Goal: Obtain resource: Download file/media

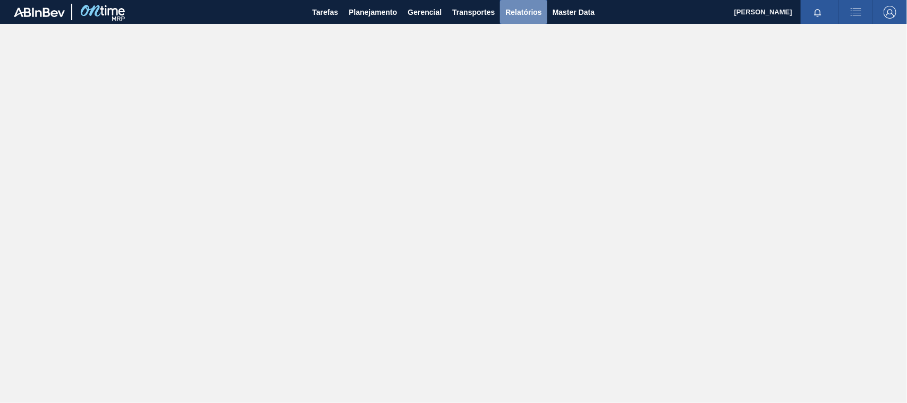
click at [520, 9] on span "Relatórios" at bounding box center [523, 12] width 36 height 13
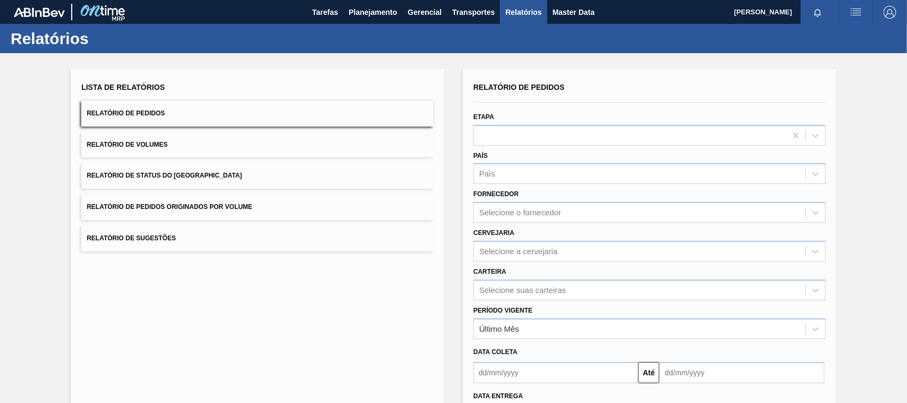
click at [248, 201] on button "Relatório de Pedidos Originados por Volume" at bounding box center [257, 207] width 352 height 26
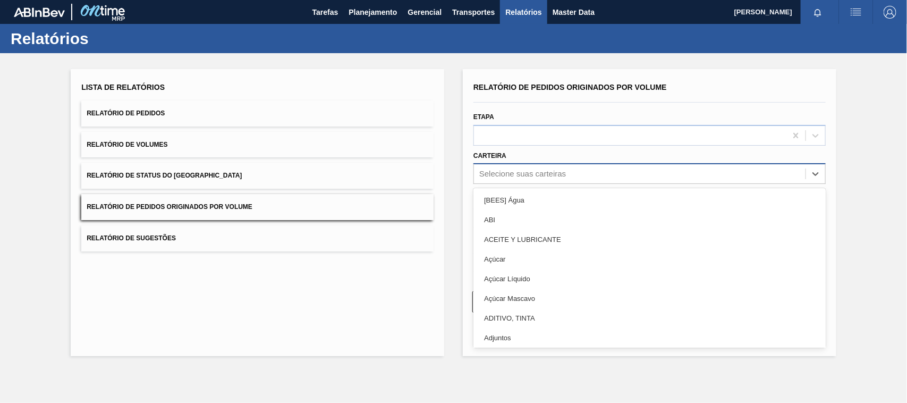
click at [501, 169] on div "Selecione suas carteiras" at bounding box center [522, 173] width 87 height 9
type input "mal"
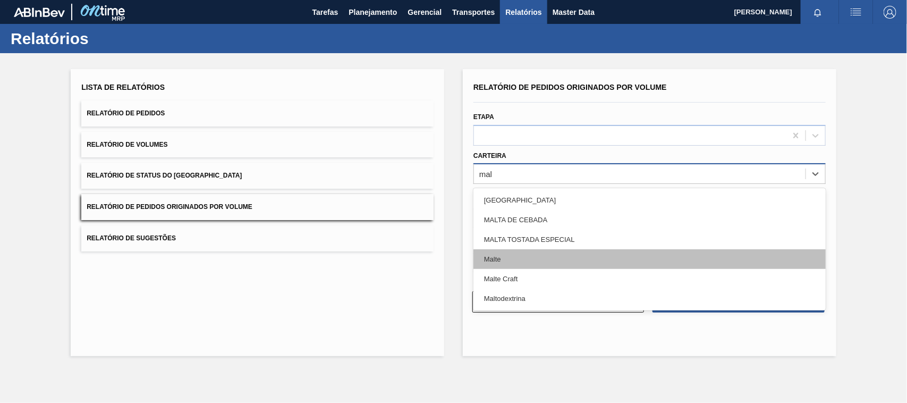
click at [495, 251] on div "Malte" at bounding box center [649, 259] width 352 height 20
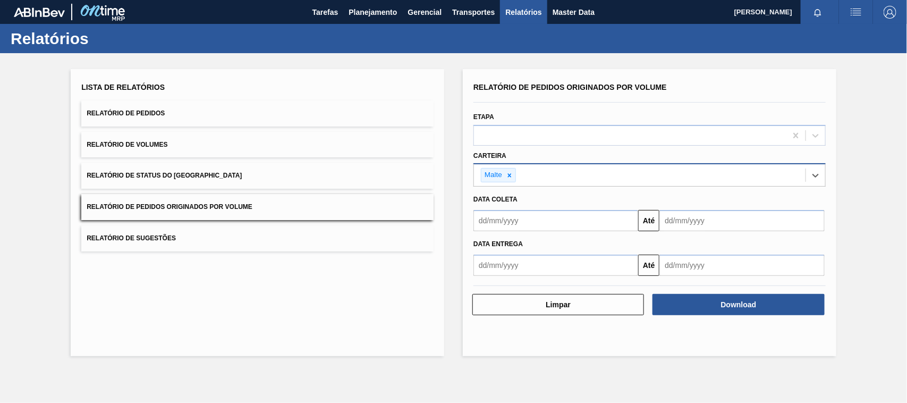
click at [526, 211] on input "text" at bounding box center [555, 220] width 165 height 21
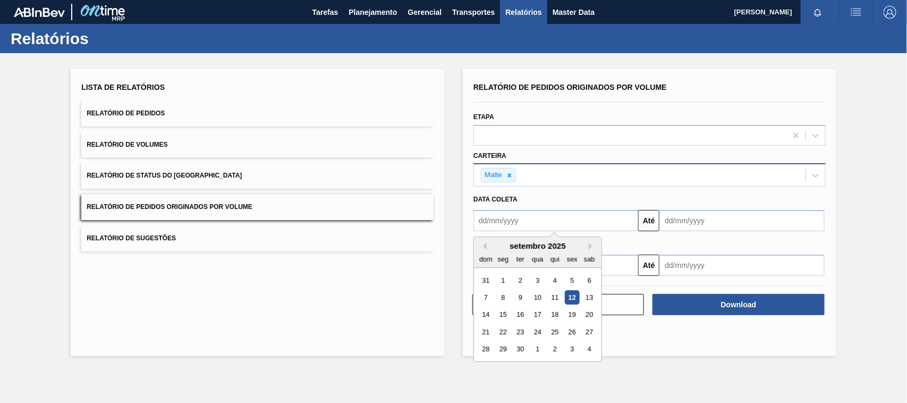
type input "[DATE]"
click at [534, 282] on div "1" at bounding box center [537, 280] width 14 height 14
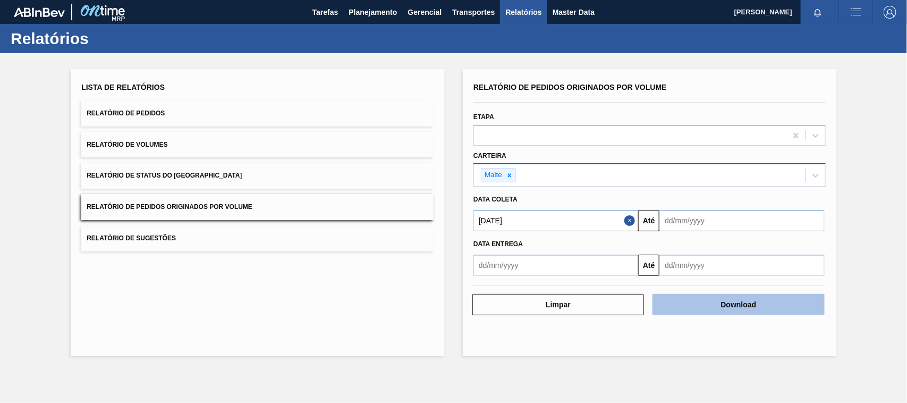
click at [681, 306] on button "Download" at bounding box center [738, 304] width 172 height 21
